Goal: Contribute content: Contribute content

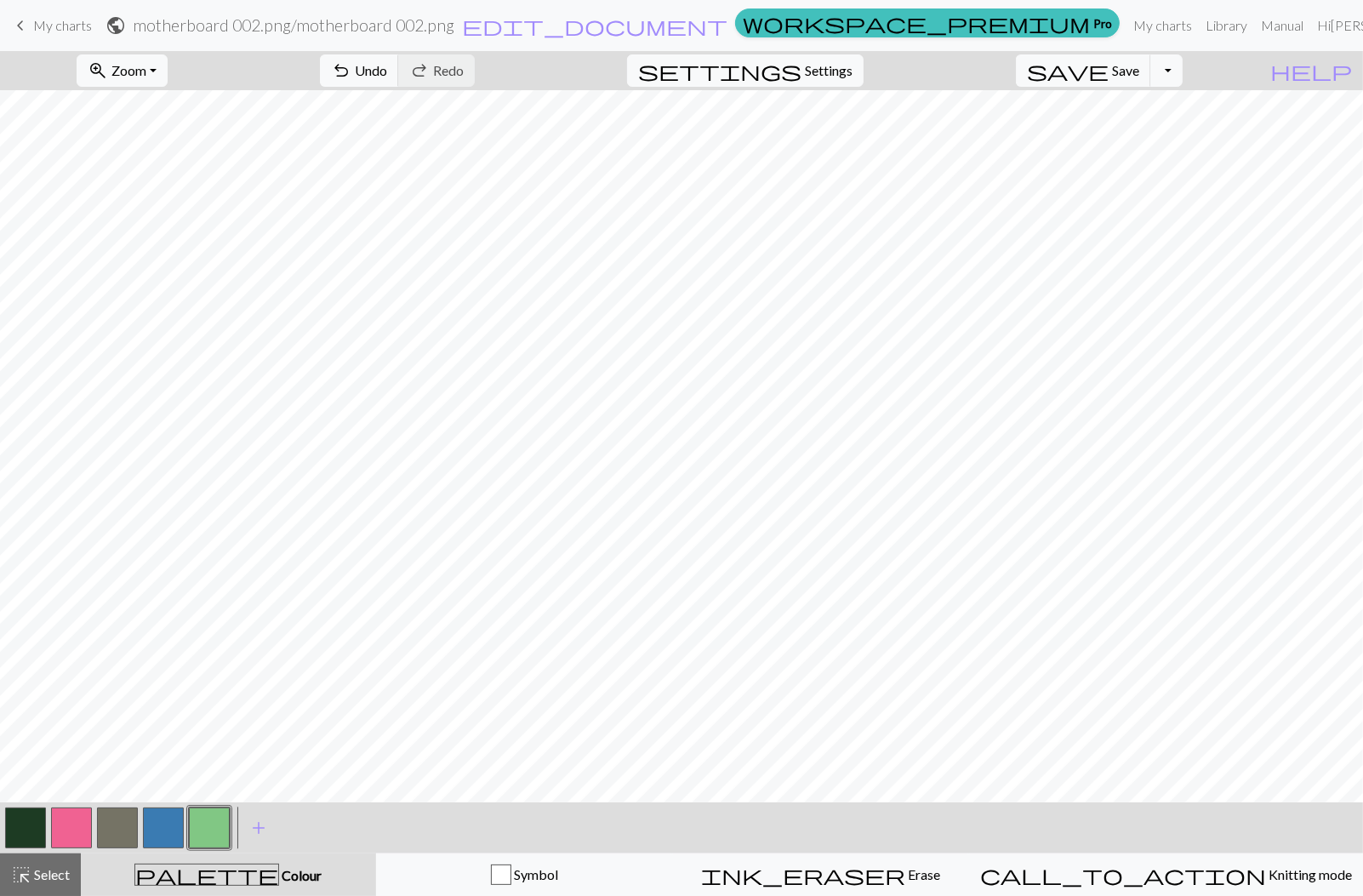
click at [71, 35] on link "keyboard_arrow_left My charts" at bounding box center [51, 26] width 82 height 29
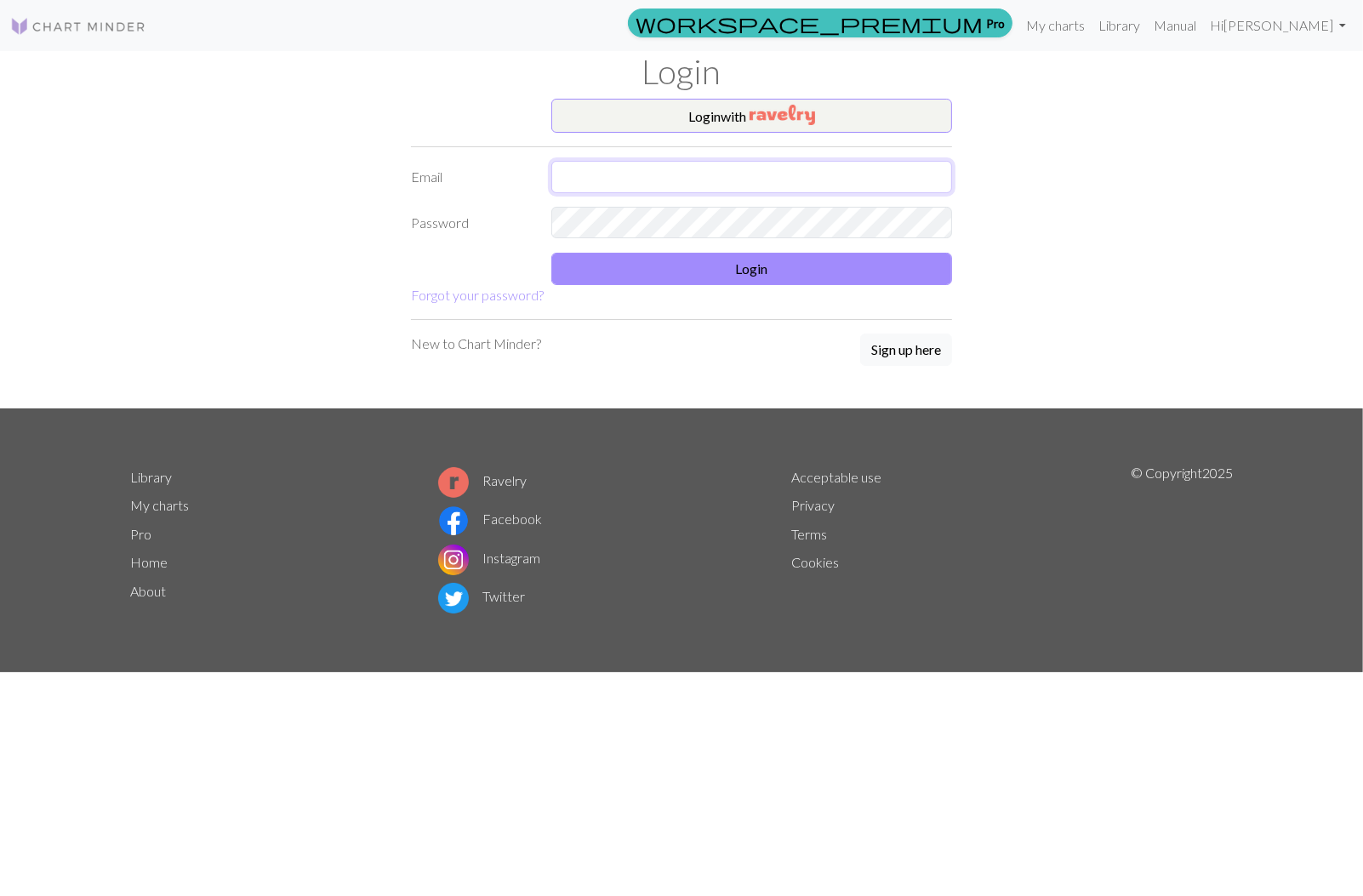
click at [601, 169] on input "text" at bounding box center [751, 177] width 401 height 33
type input "yvonnedegrazia@gmail.com"
click at [737, 271] on button "Login" at bounding box center [751, 269] width 401 height 33
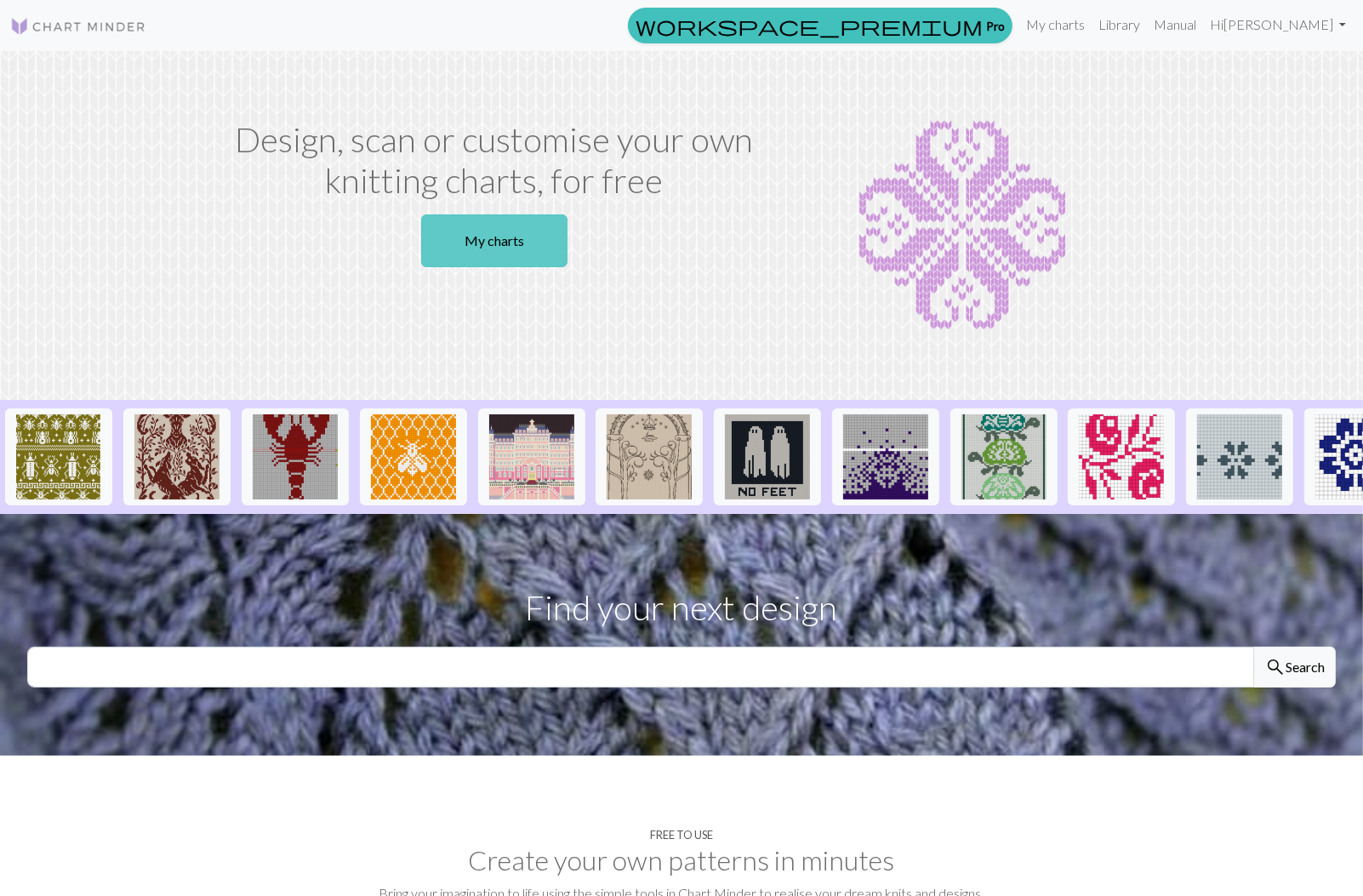
click at [536, 261] on link "My charts" at bounding box center [494, 240] width 146 height 53
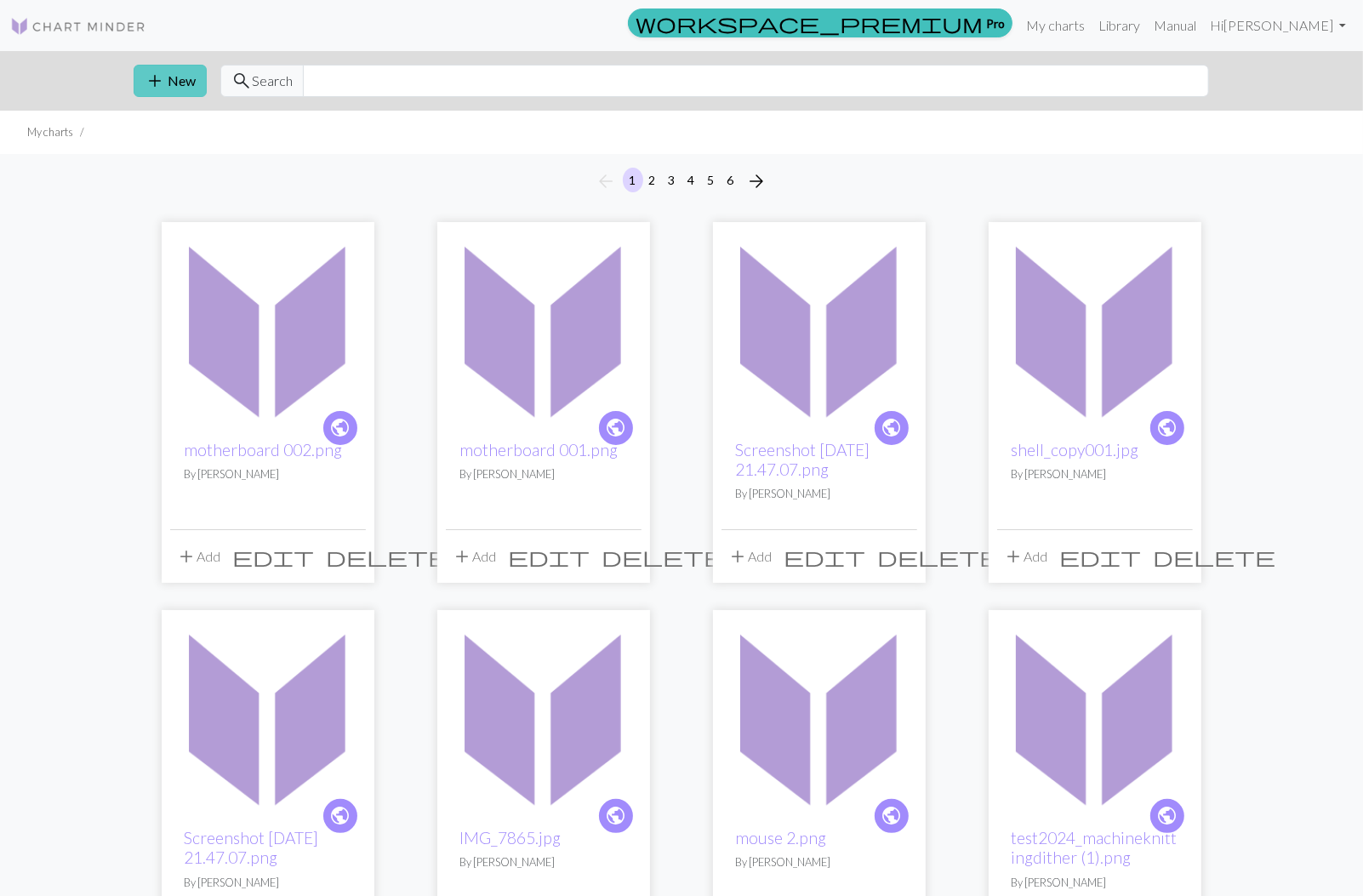
click at [175, 78] on button "add New" at bounding box center [170, 81] width 73 height 33
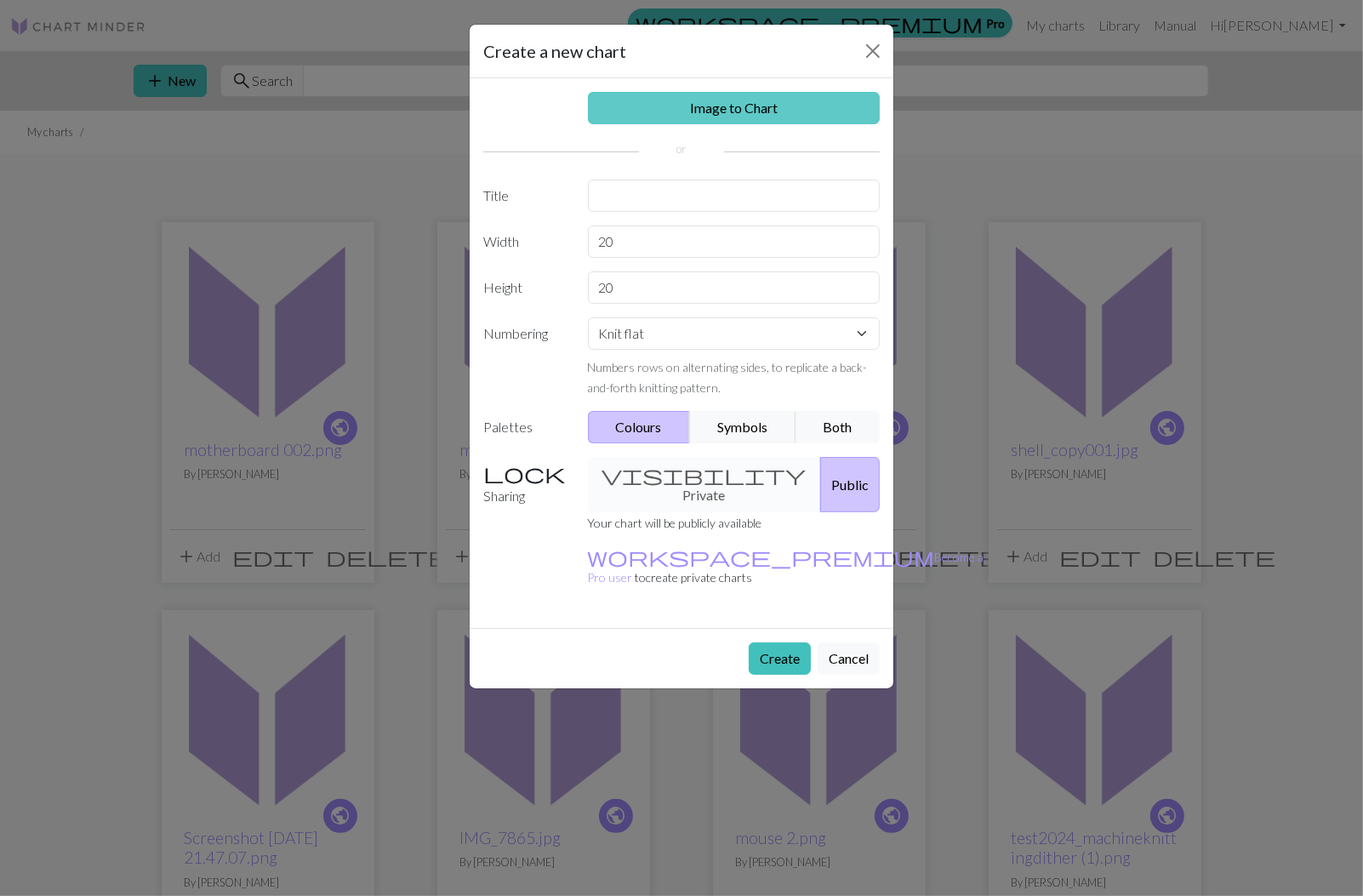
click at [727, 105] on link "Image to Chart" at bounding box center [734, 109] width 293 height 33
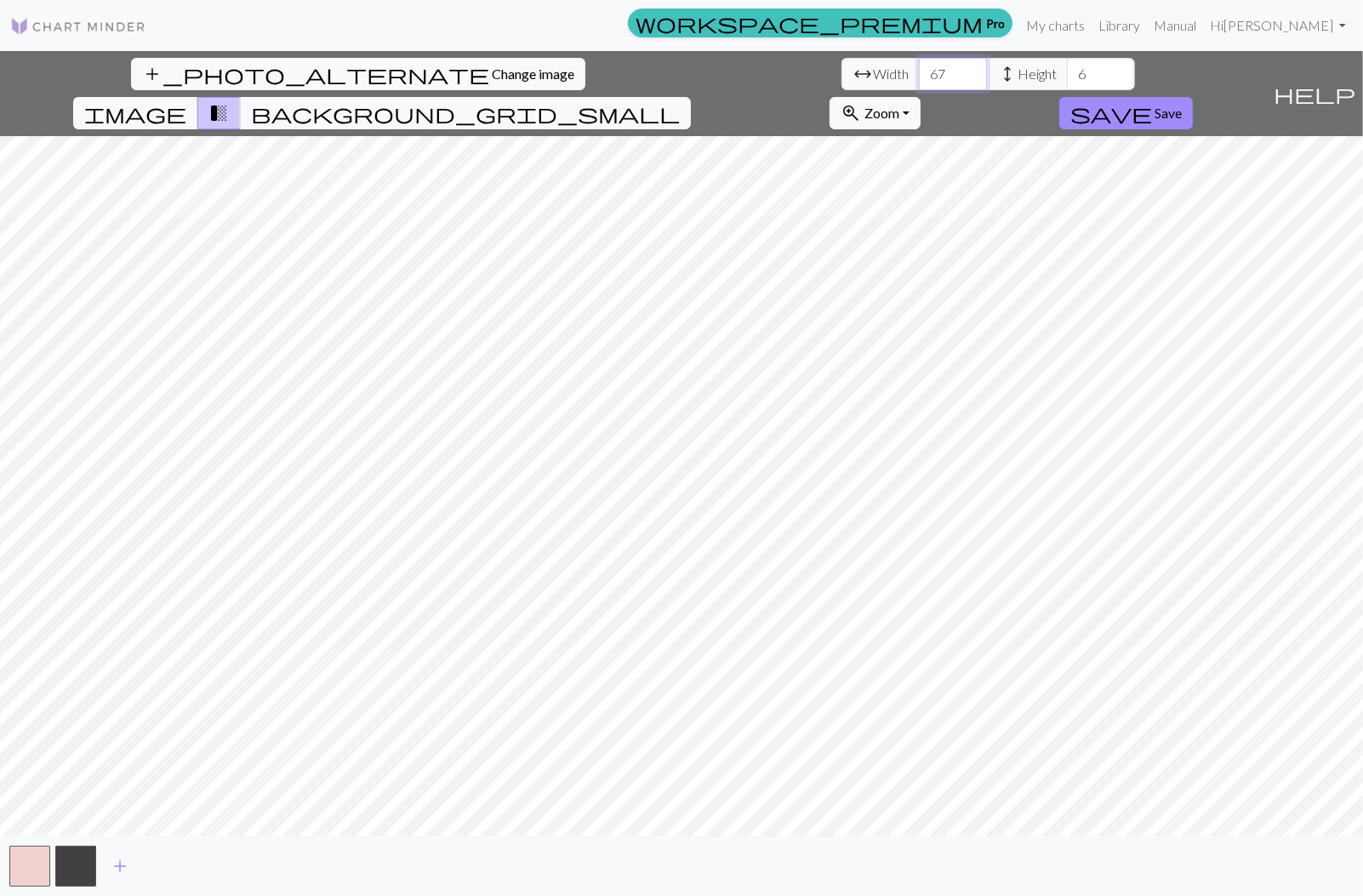
click at [919, 72] on input "67" at bounding box center [953, 74] width 68 height 33
click at [919, 72] on input "77" at bounding box center [953, 74] width 68 height 33
click at [919, 82] on input "76" at bounding box center [953, 74] width 68 height 33
click at [919, 82] on input "75" at bounding box center [953, 74] width 68 height 33
click at [919, 82] on input "74" at bounding box center [953, 74] width 68 height 33
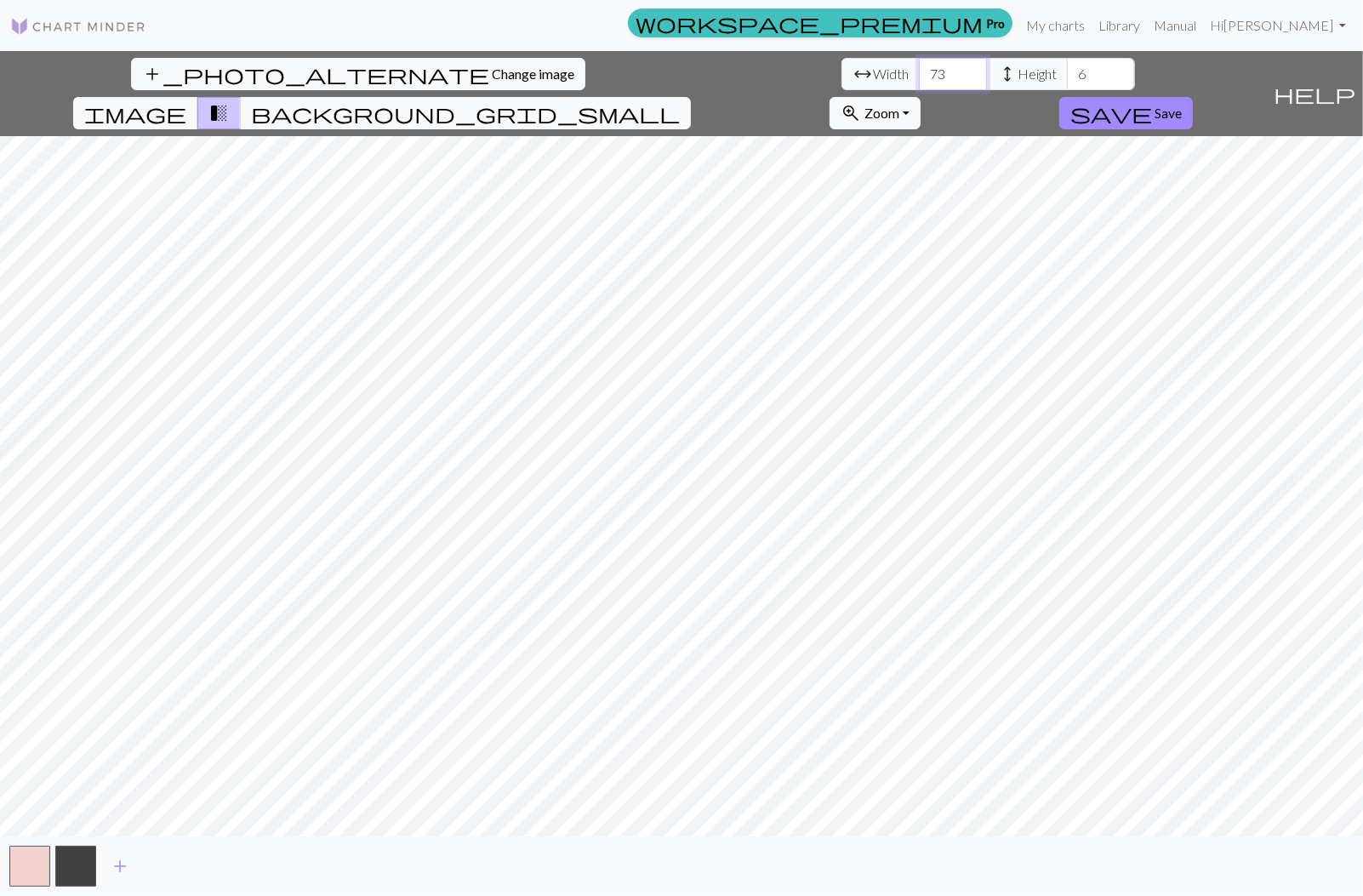
click at [919, 82] on input "73" at bounding box center [953, 74] width 68 height 33
click at [919, 82] on input "72" at bounding box center [953, 74] width 68 height 33
click at [919, 82] on input "71" at bounding box center [953, 74] width 68 height 33
type input "70"
click at [919, 82] on input "70" at bounding box center [953, 74] width 68 height 33
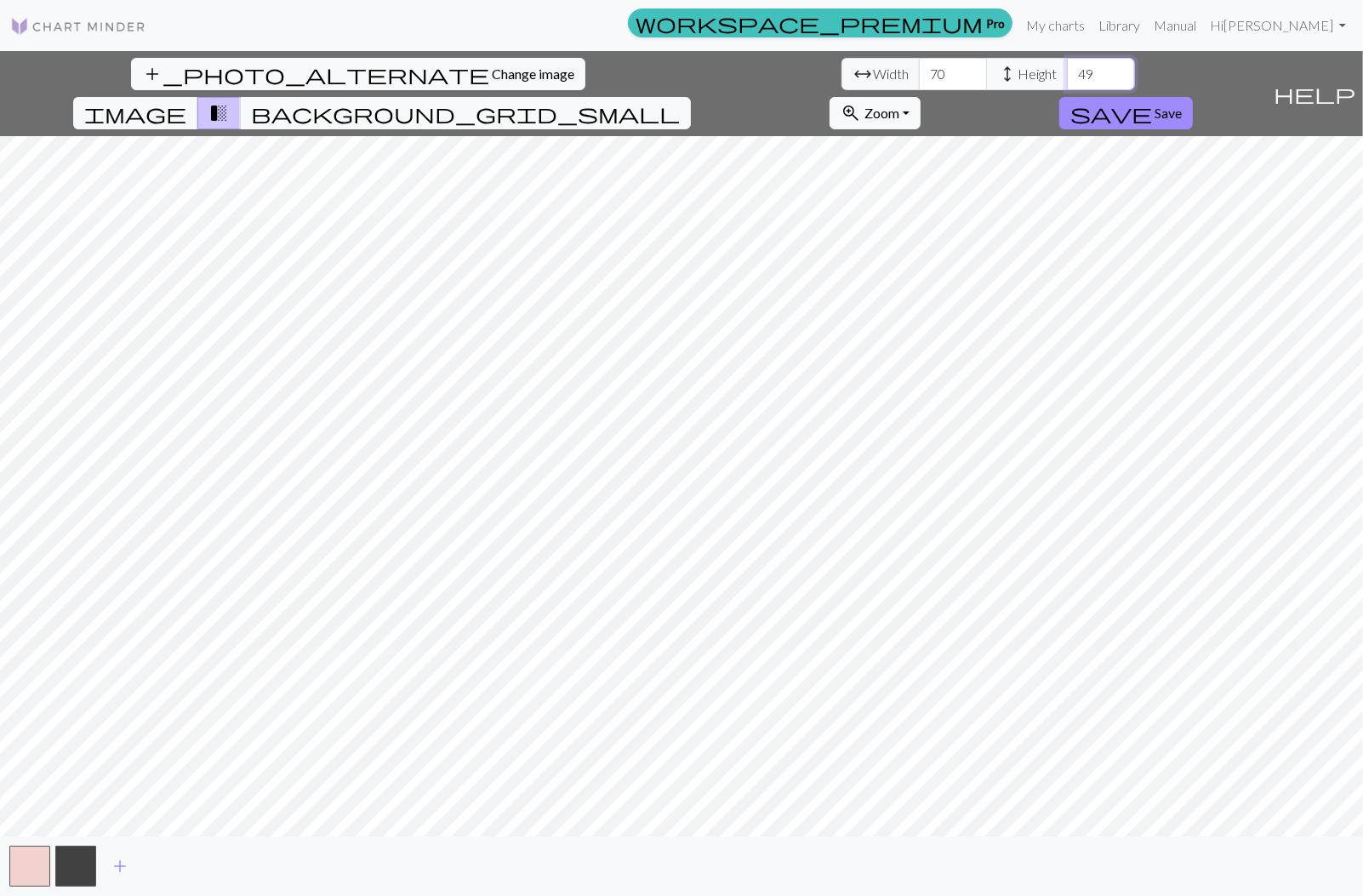
click at [1067, 68] on input "49" at bounding box center [1101, 74] width 68 height 33
click at [1067, 68] on input "52" at bounding box center [1101, 74] width 68 height 33
click at [1067, 68] on input "58" at bounding box center [1101, 74] width 68 height 33
click at [1067, 68] on input "59" at bounding box center [1101, 74] width 68 height 33
type input "60"
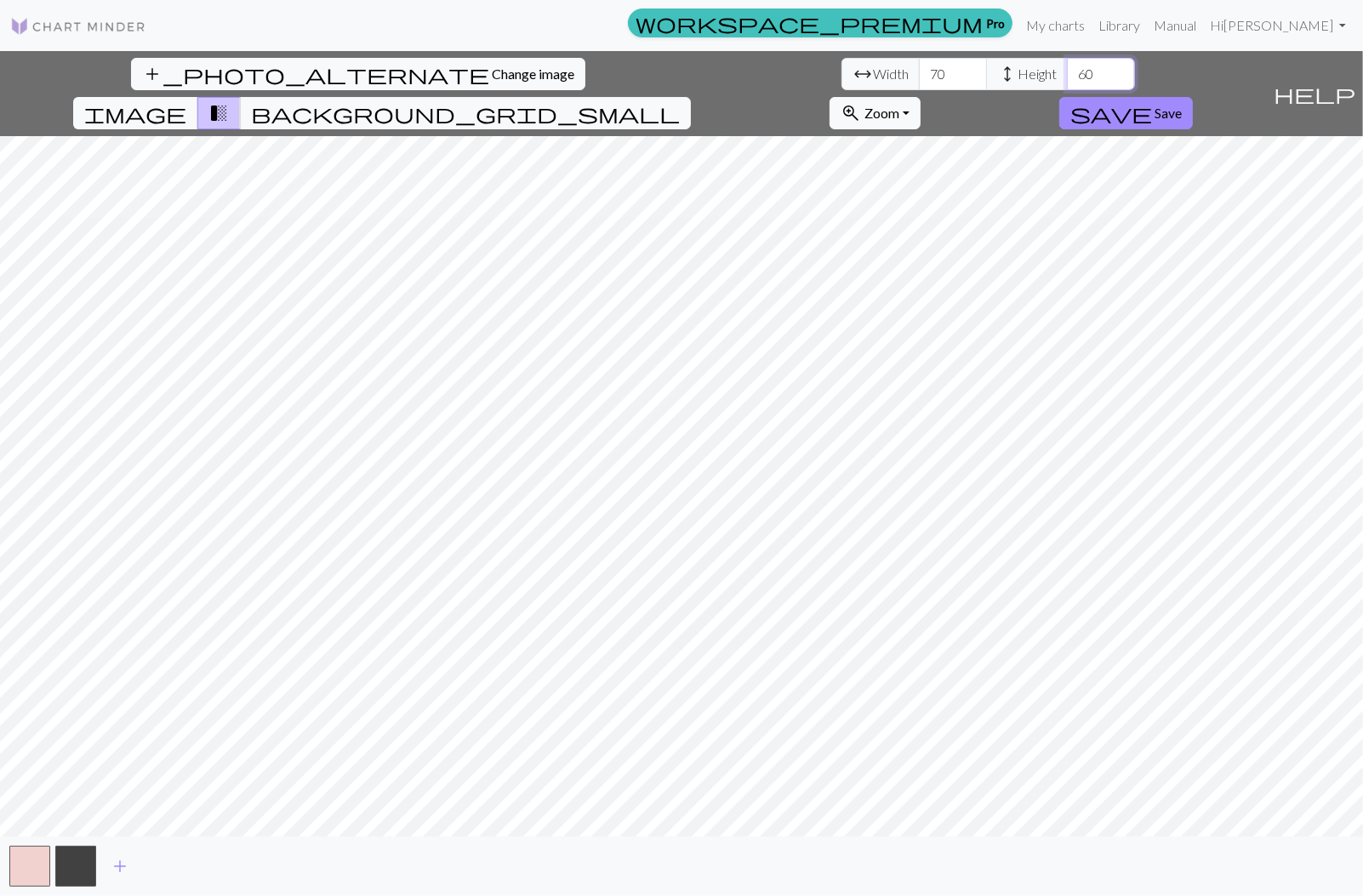
click at [1067, 68] on input "60" at bounding box center [1101, 74] width 68 height 33
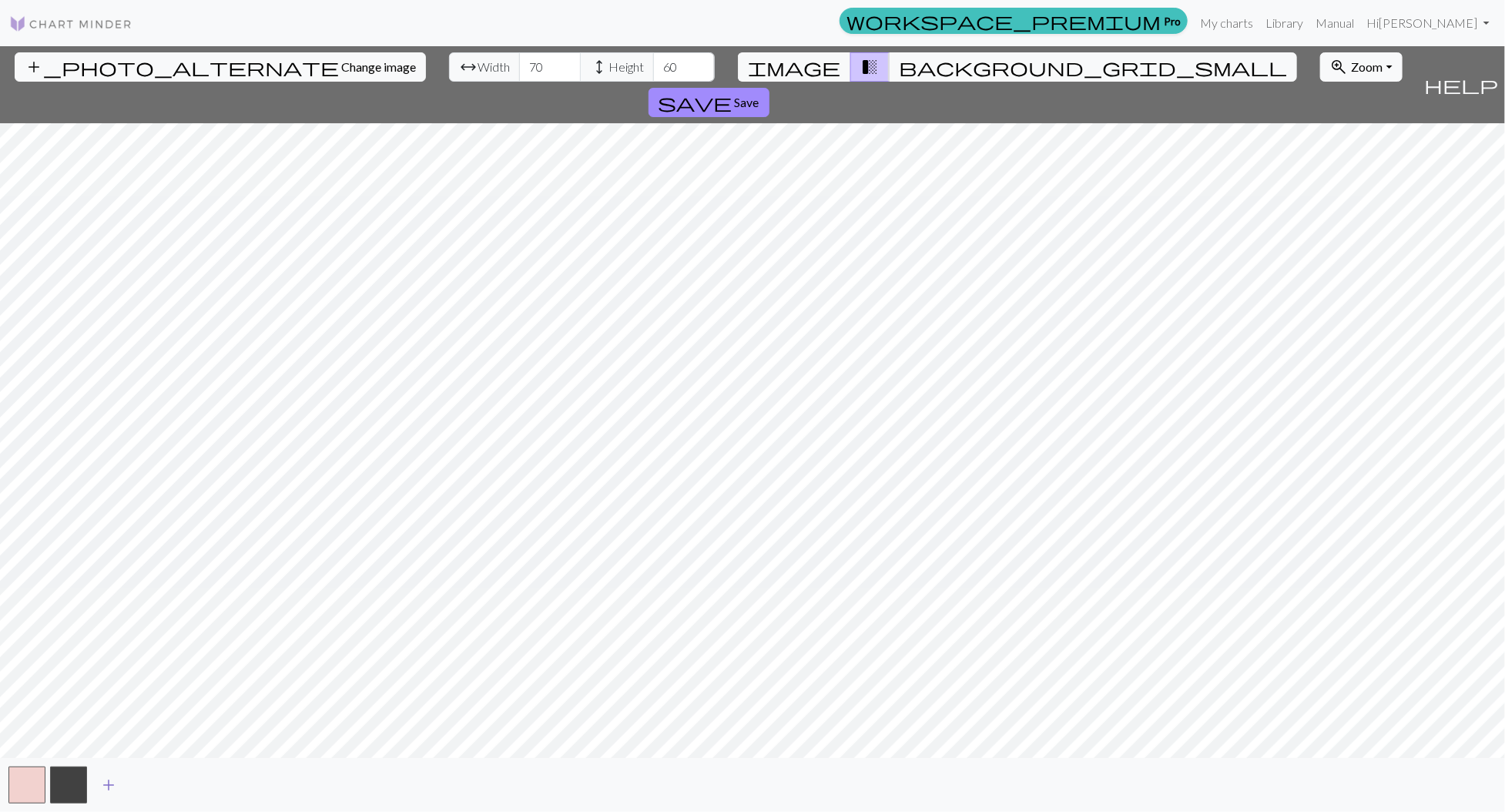
click at [115, 785] on span "add" at bounding box center [108, 784] width 18 height 22
click at [155, 782] on span "add" at bounding box center [150, 784] width 18 height 22
click at [759, 95] on span "Save" at bounding box center [747, 102] width 24 height 15
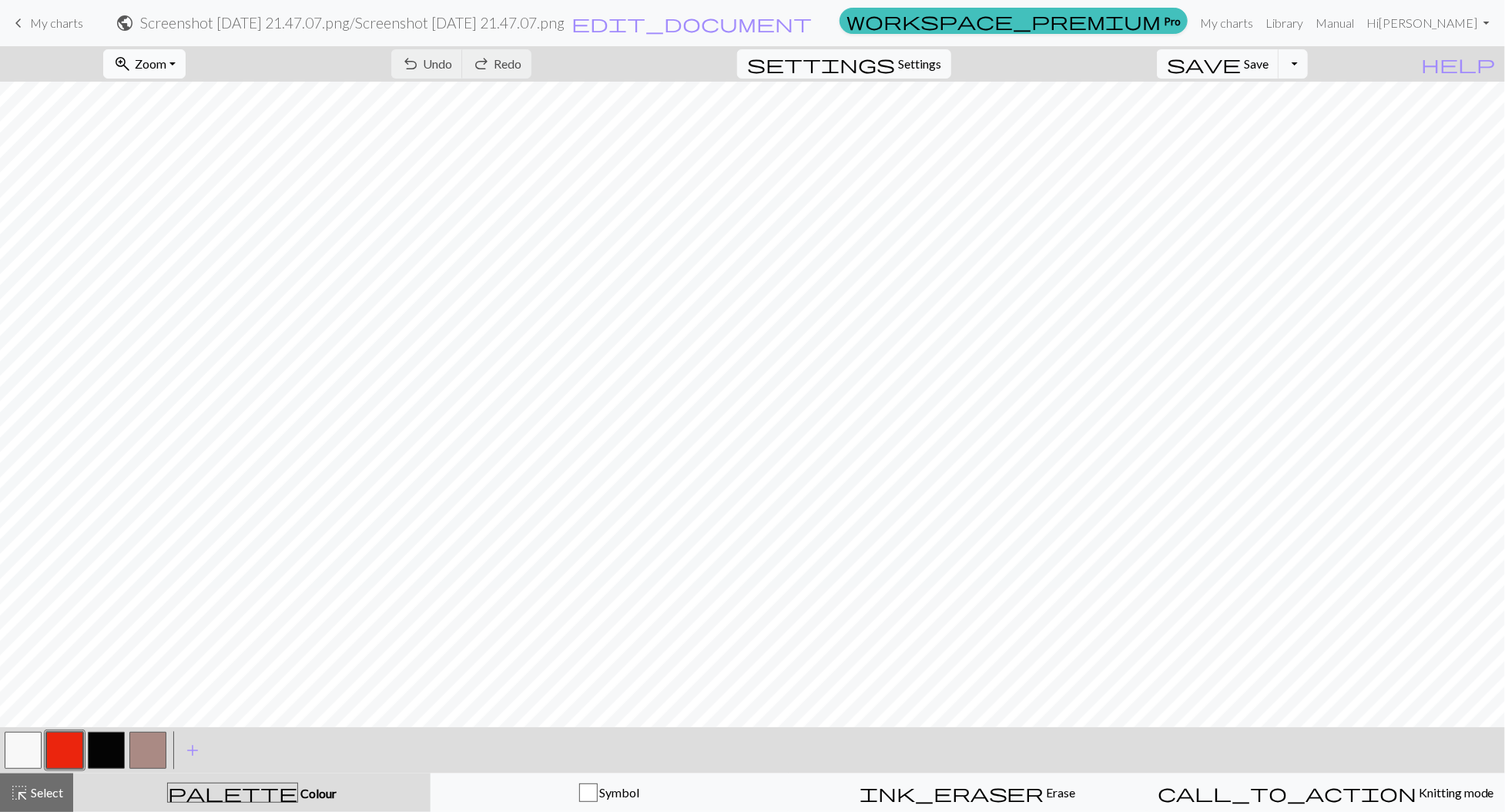
click at [185, 65] on button "zoom_in Zoom Zoom" at bounding box center [144, 64] width 83 height 30
click at [176, 183] on button "50%" at bounding box center [165, 184] width 122 height 24
click at [113, 755] on button "button" at bounding box center [106, 749] width 37 height 37
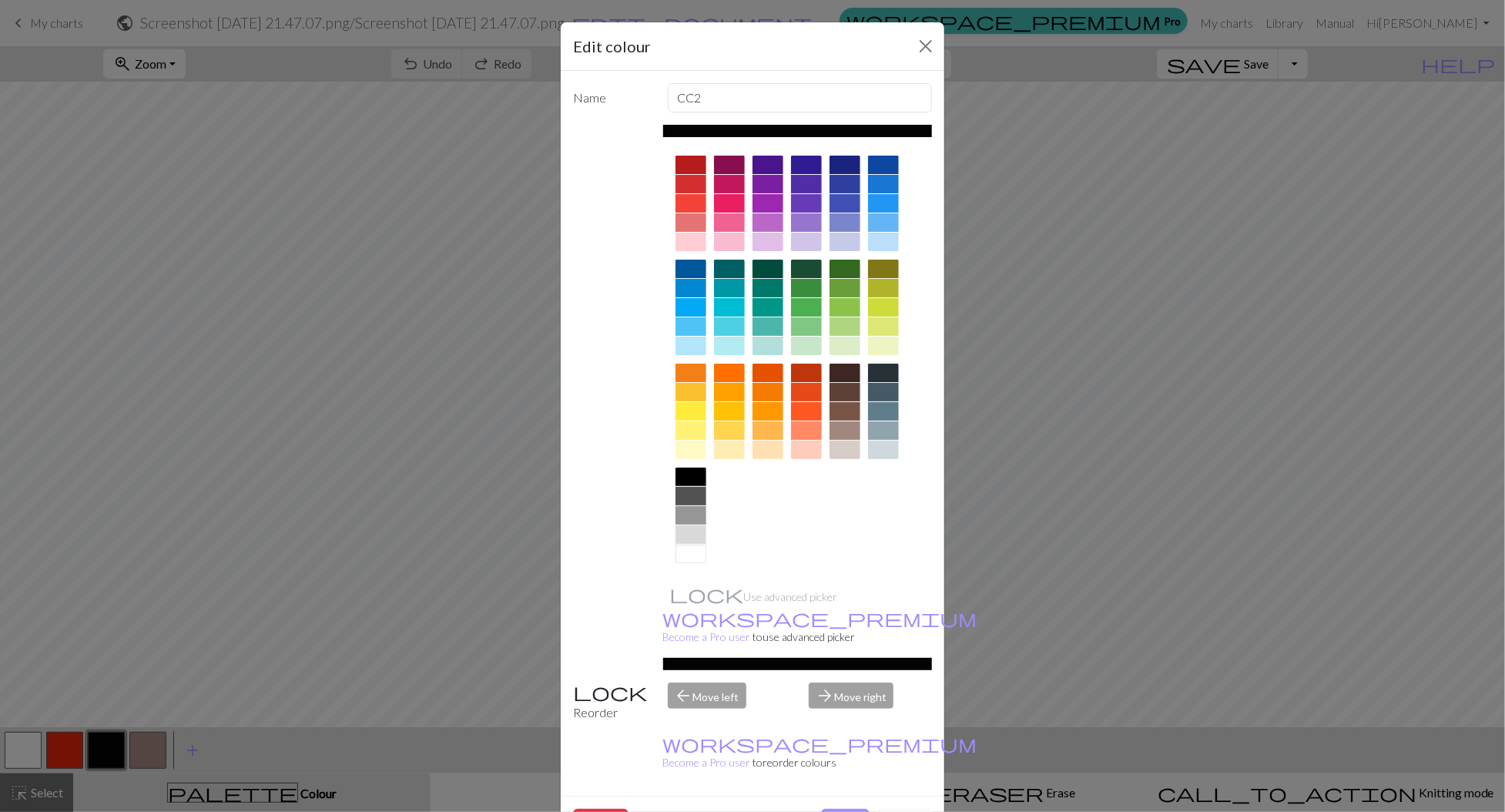
click at [723, 220] on div at bounding box center [729, 222] width 30 height 18
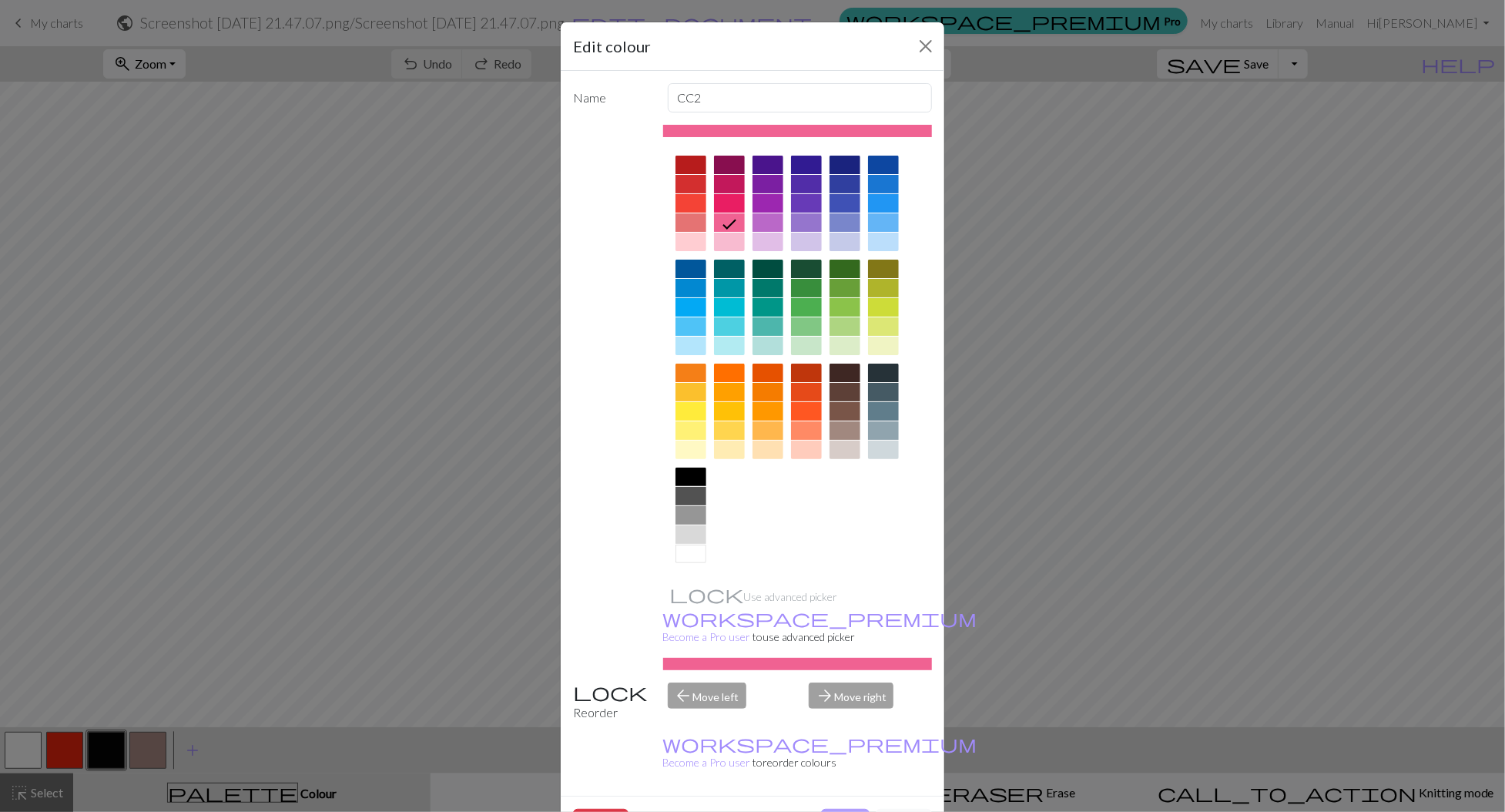
click at [845, 809] on button "Done" at bounding box center [845, 823] width 49 height 30
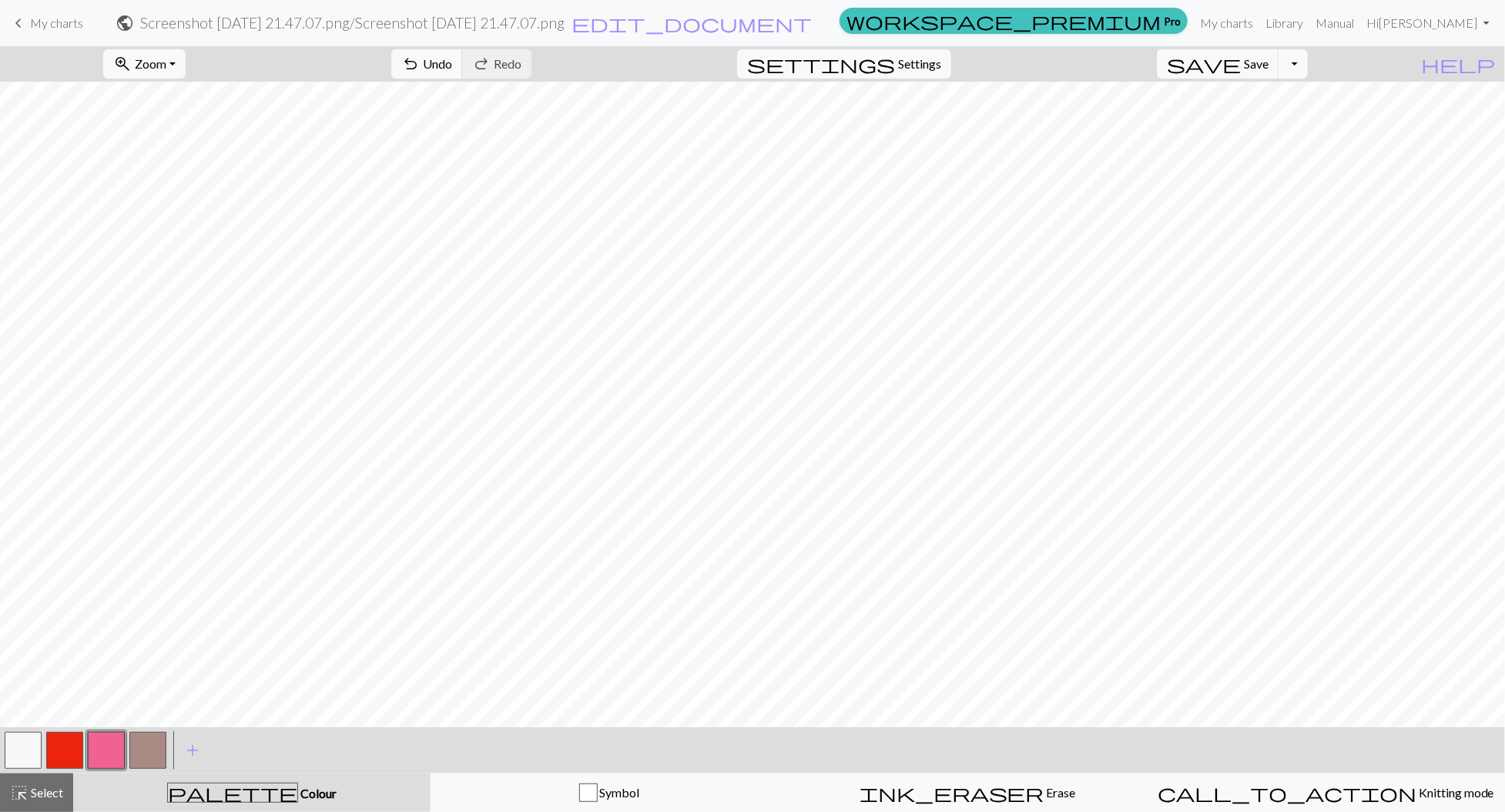
click at [32, 746] on button "button" at bounding box center [23, 749] width 37 height 37
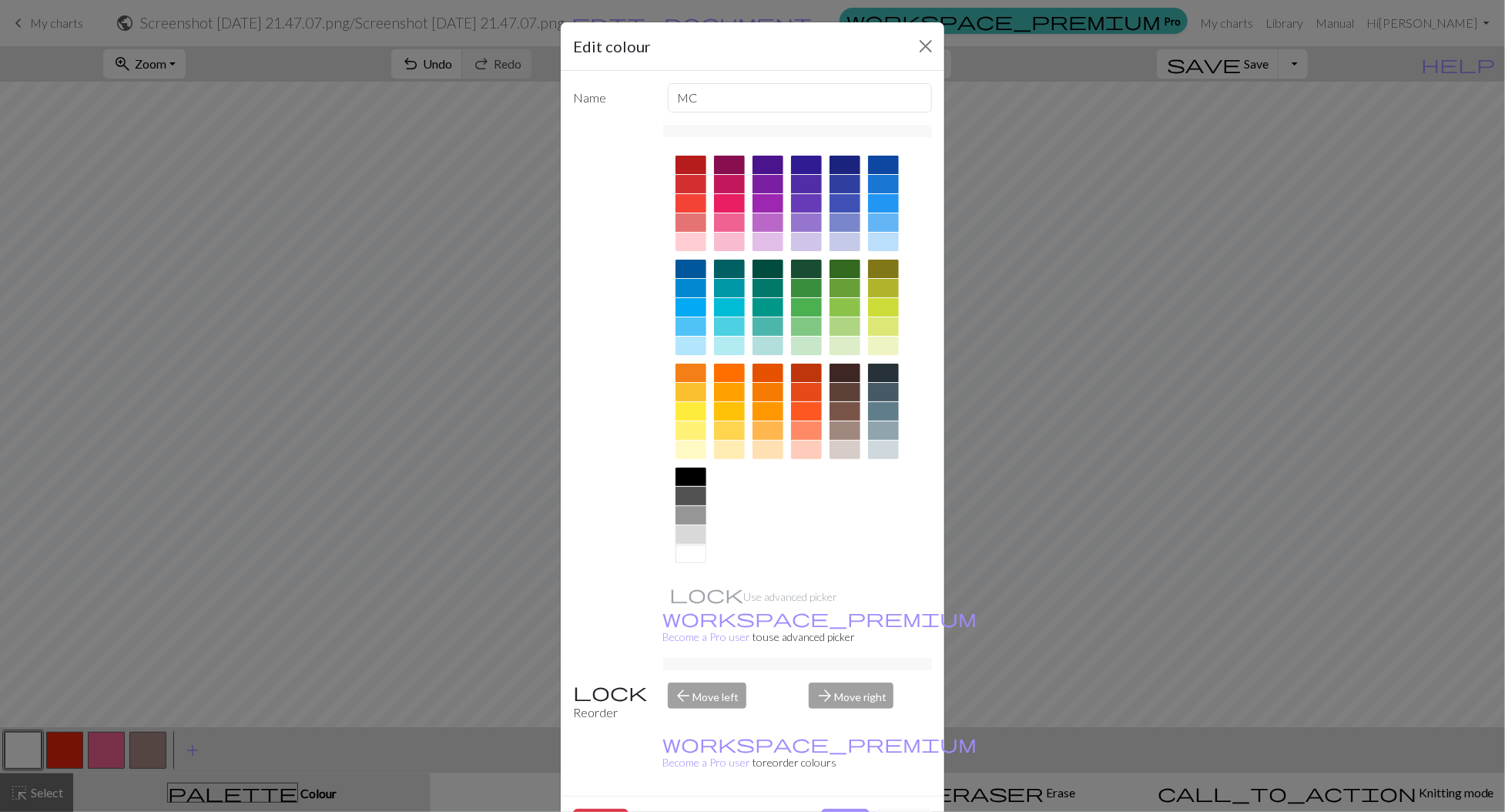
click at [697, 474] on div at bounding box center [690, 476] width 30 height 18
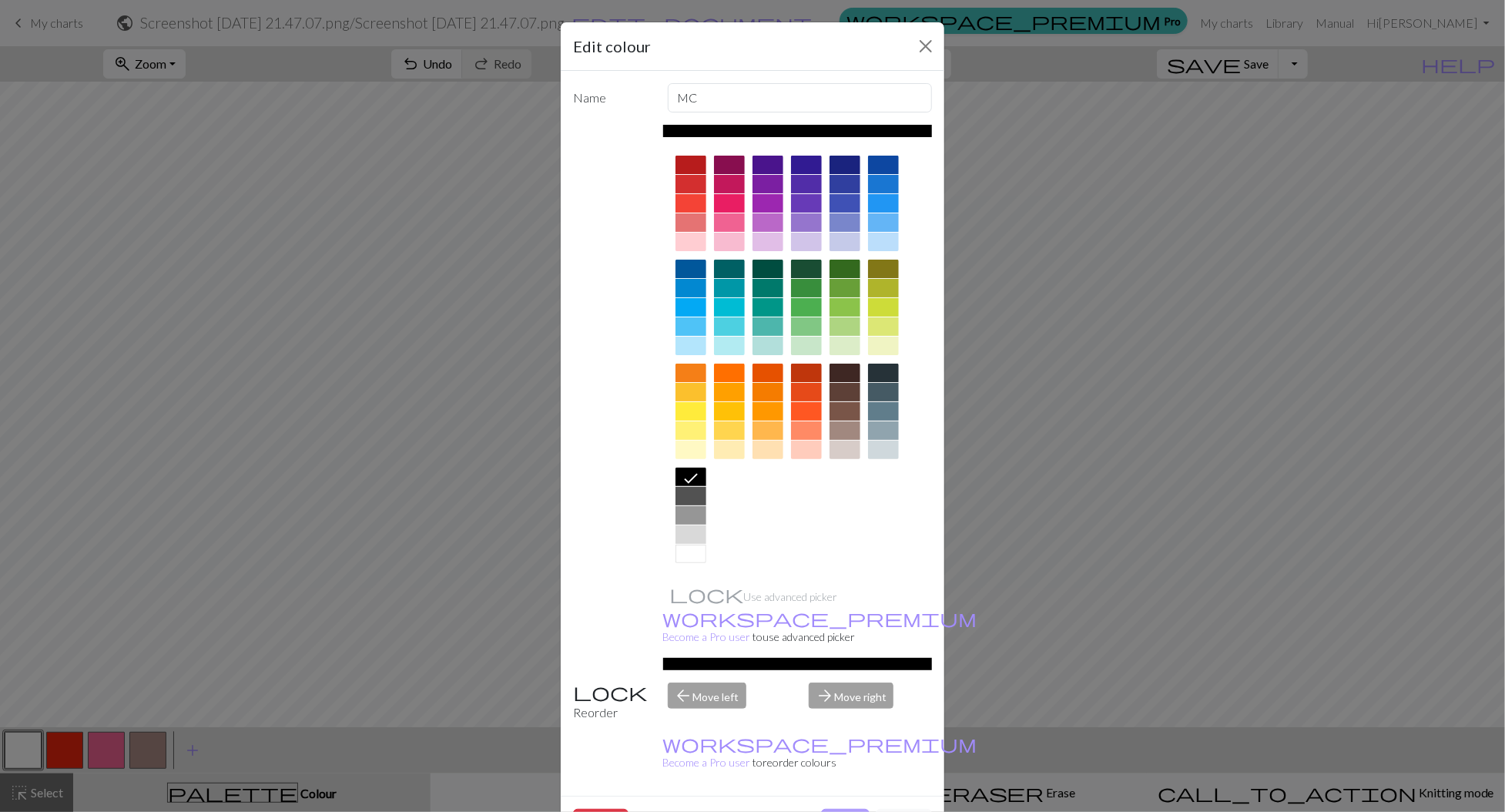
click at [850, 809] on button "Done" at bounding box center [845, 823] width 49 height 30
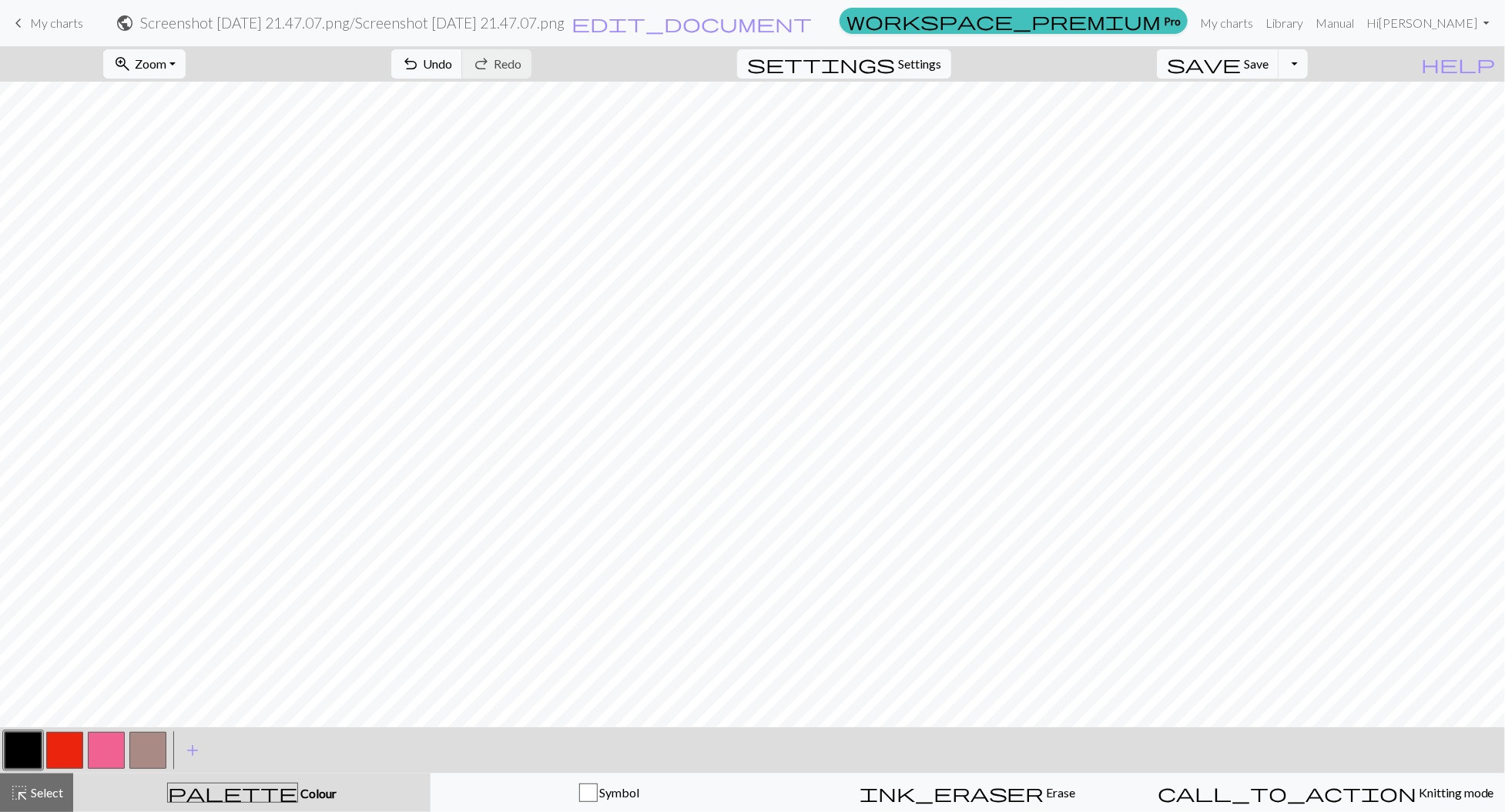
click at [156, 742] on button "button" at bounding box center [148, 749] width 37 height 37
click at [153, 751] on button "button" at bounding box center [148, 749] width 37 height 37
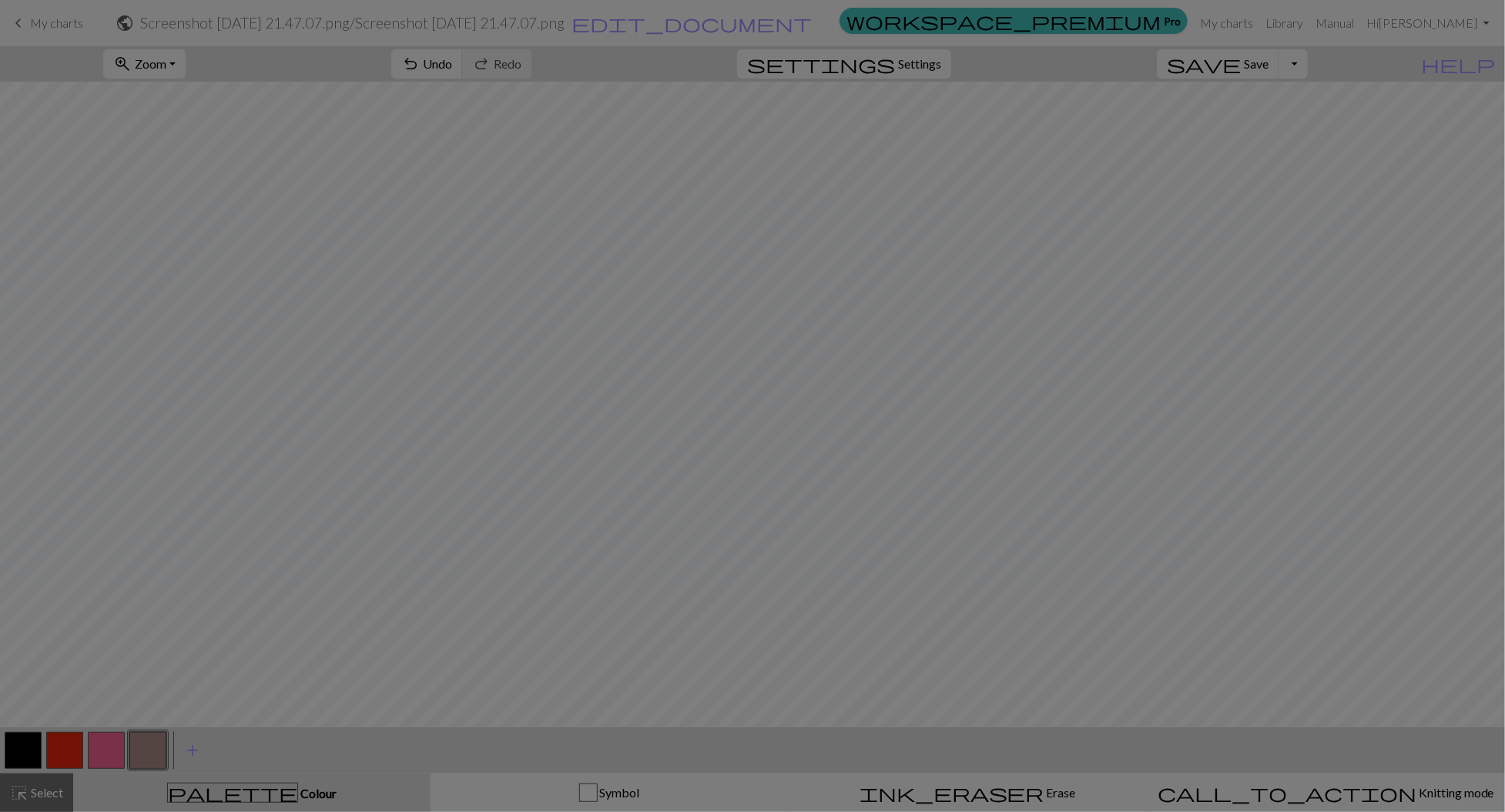
click at [153, 751] on div "Edit colour Name CC3 Use advanced picker workspace_premium Become a Pro user to…" at bounding box center [752, 406] width 1505 height 812
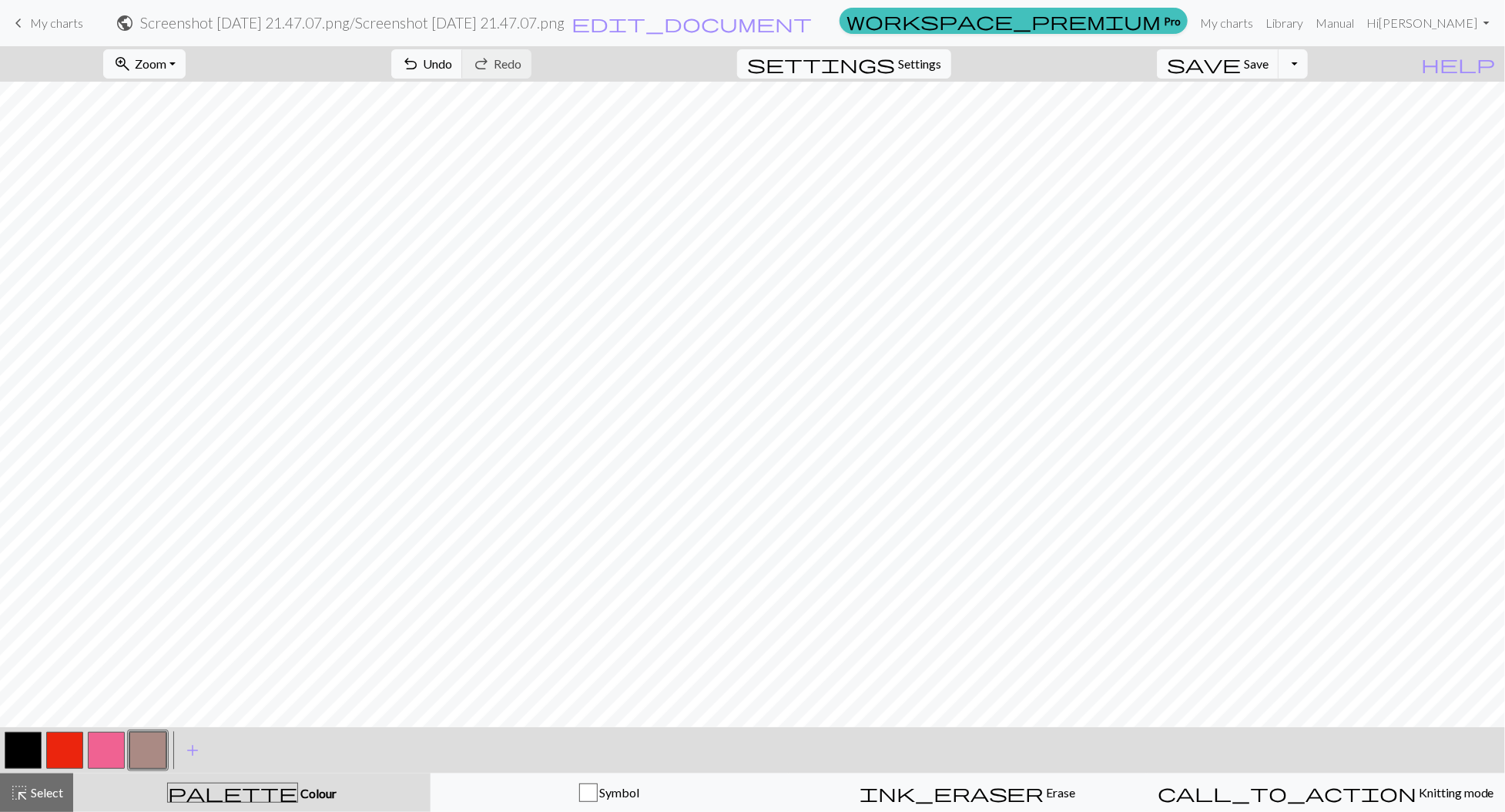
click at [153, 749] on button "button" at bounding box center [148, 749] width 37 height 37
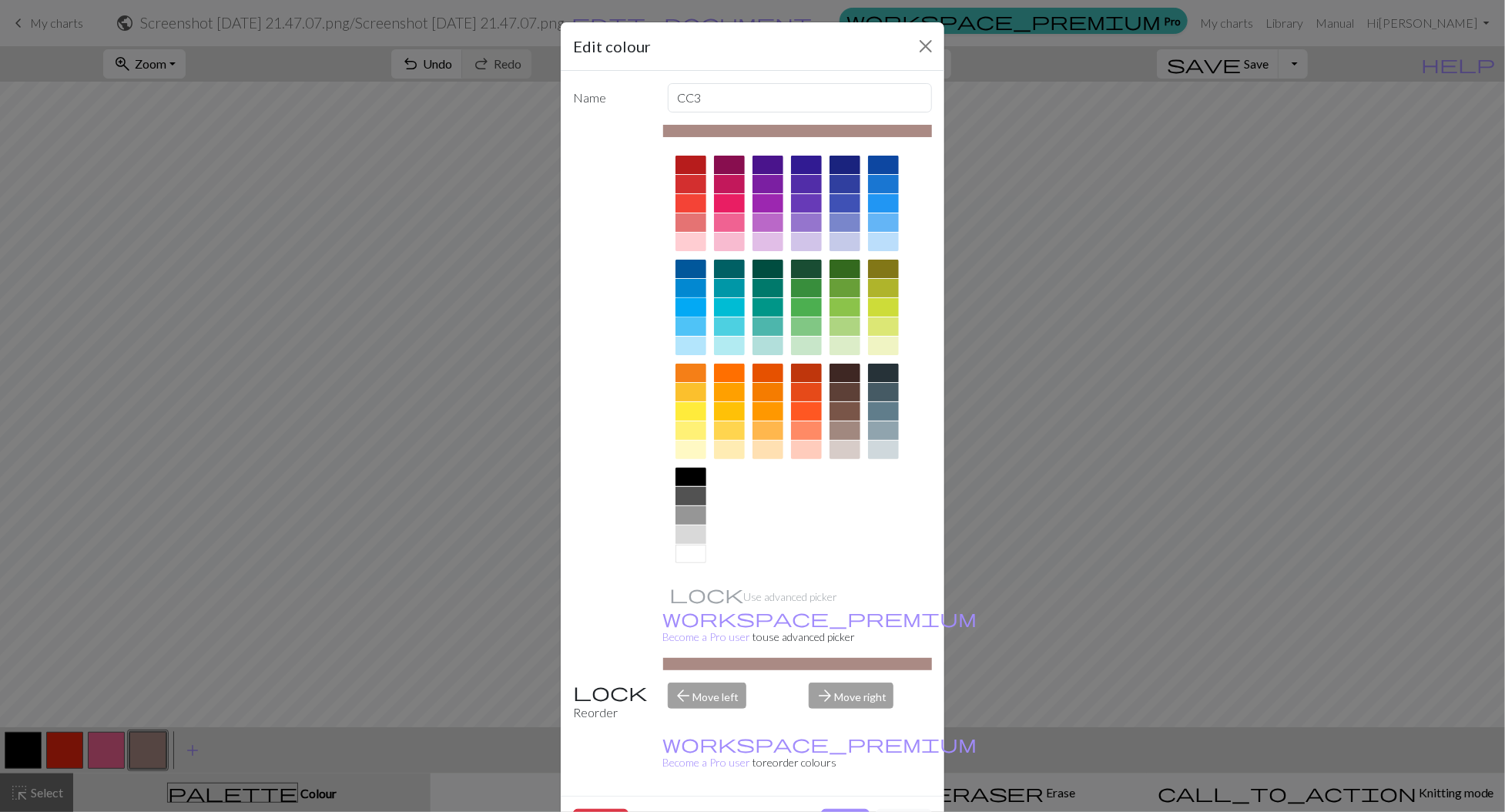
click at [704, 299] on div at bounding box center [690, 307] width 30 height 18
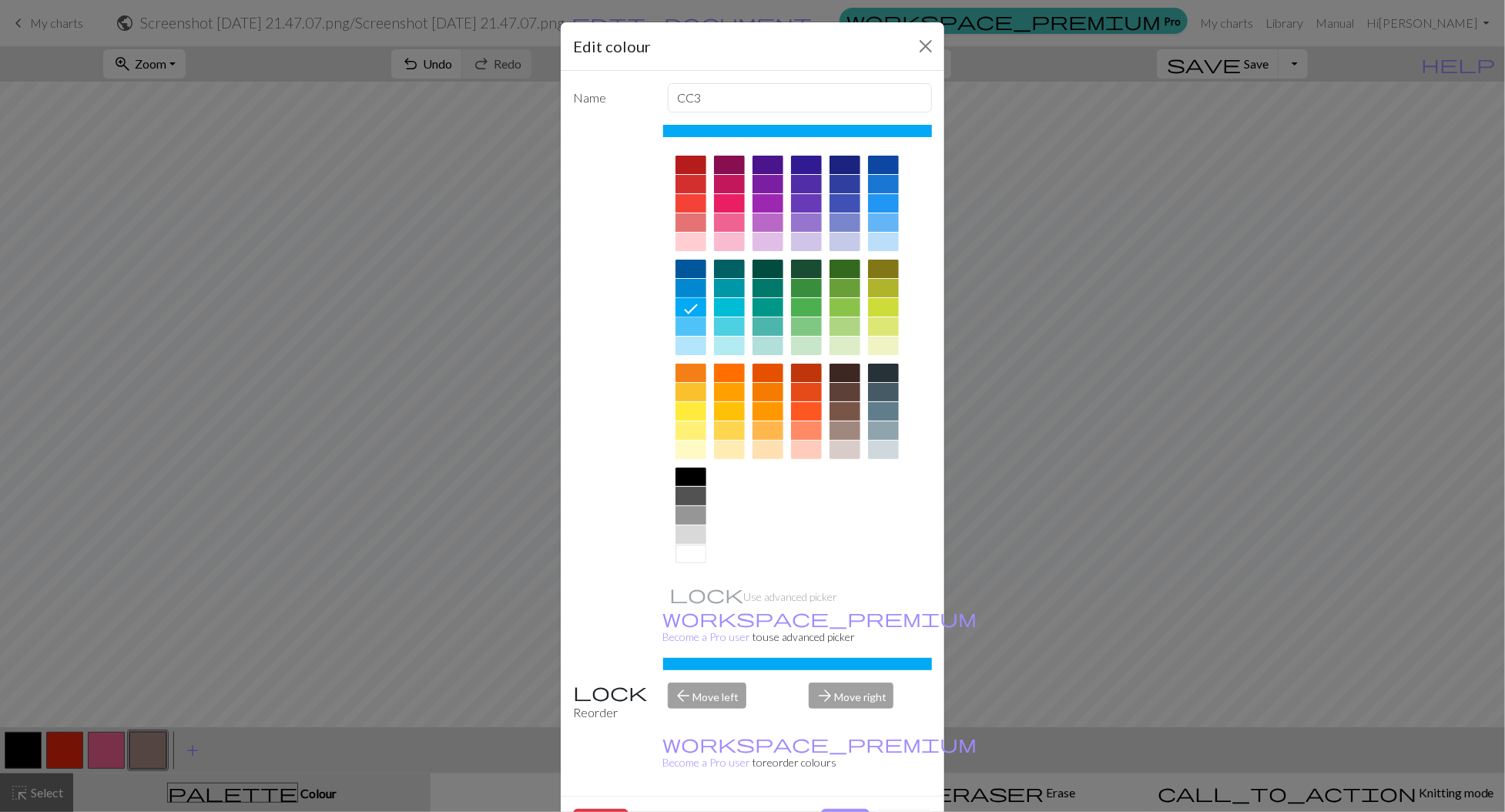
click at [684, 280] on div at bounding box center [690, 288] width 30 height 18
click at [839, 809] on button "Done" at bounding box center [845, 823] width 49 height 30
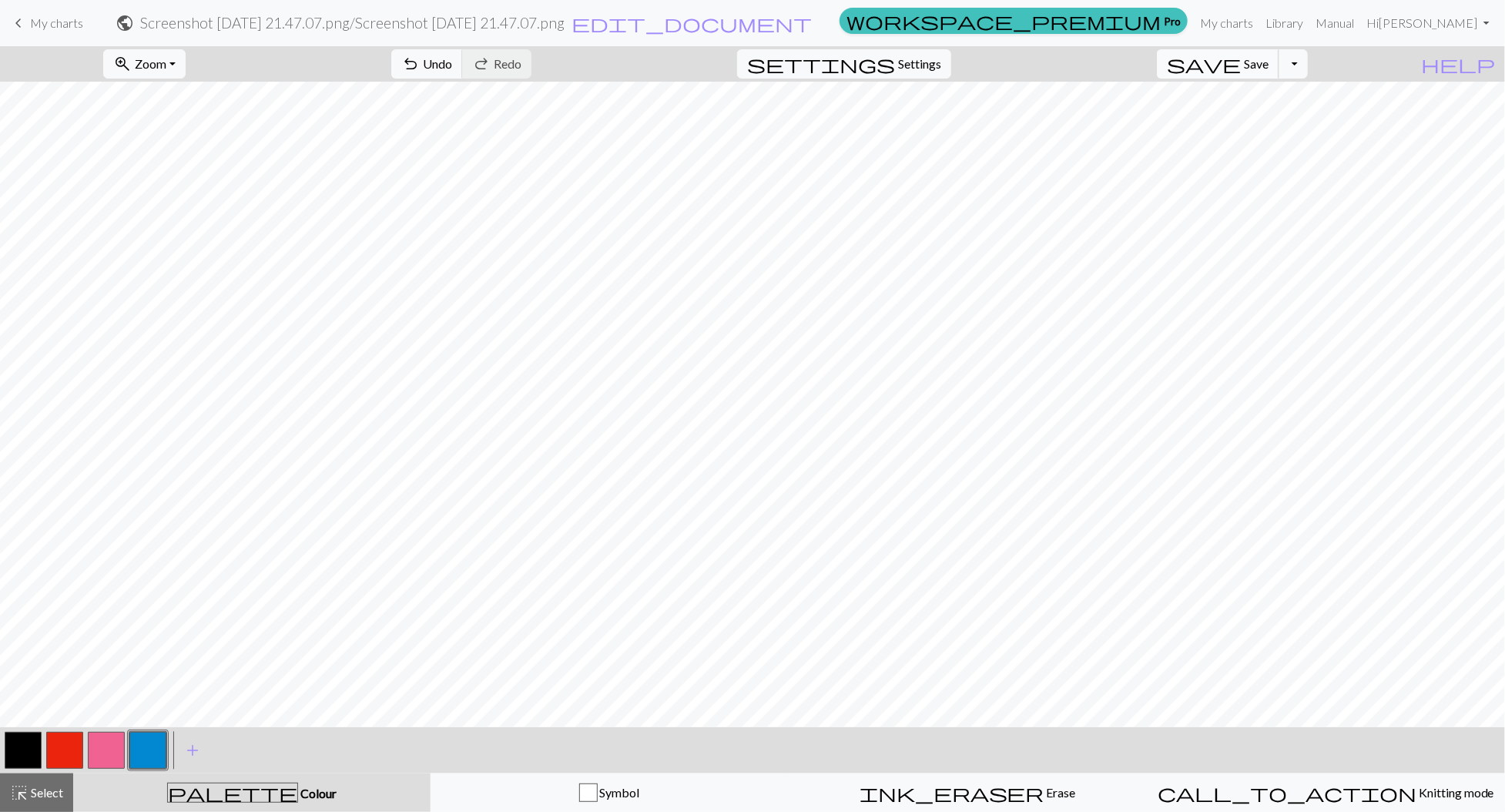
click at [1233, 62] on button "save Save Save" at bounding box center [1217, 64] width 123 height 30
click at [1233, 64] on span "save" at bounding box center [1203, 63] width 74 height 22
